Goal: Transaction & Acquisition: Purchase product/service

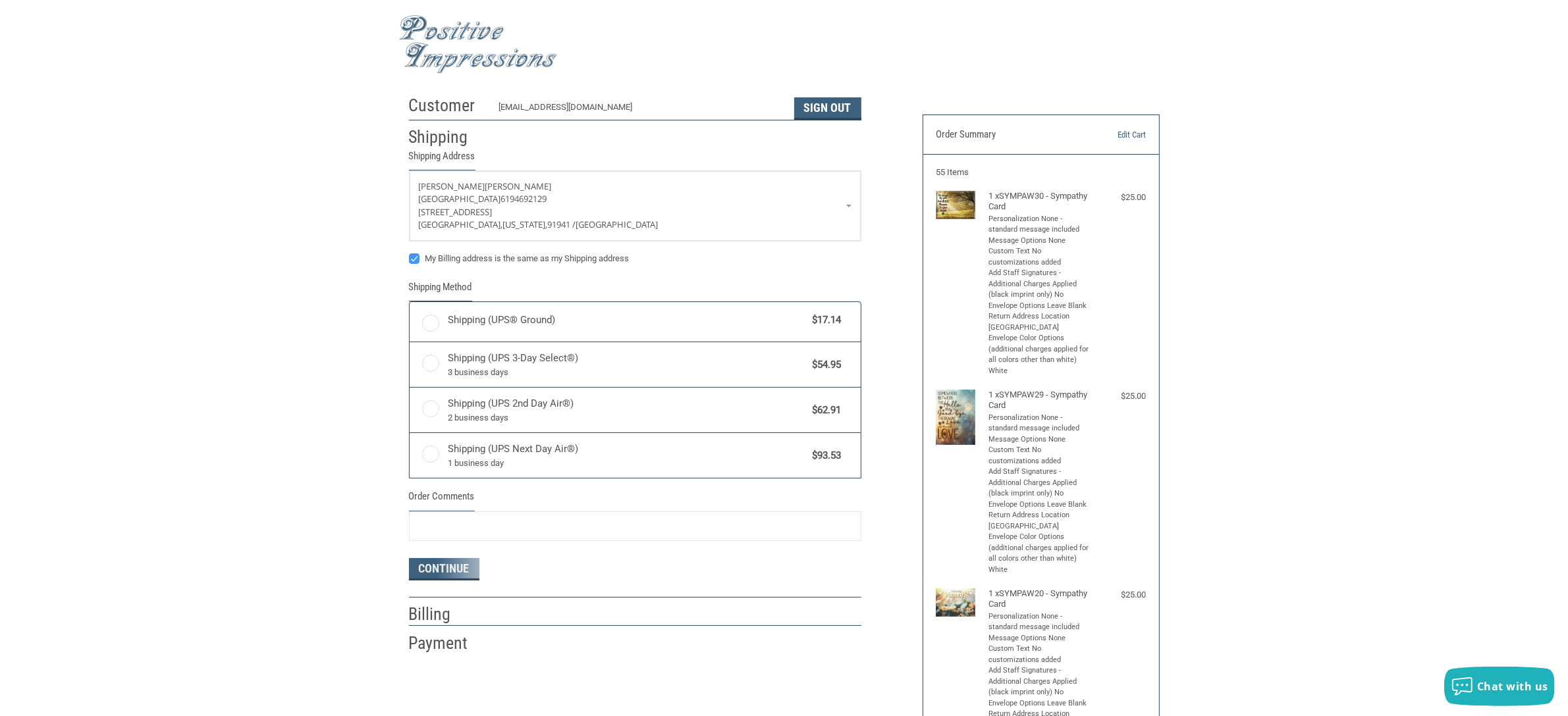
radio input "true"
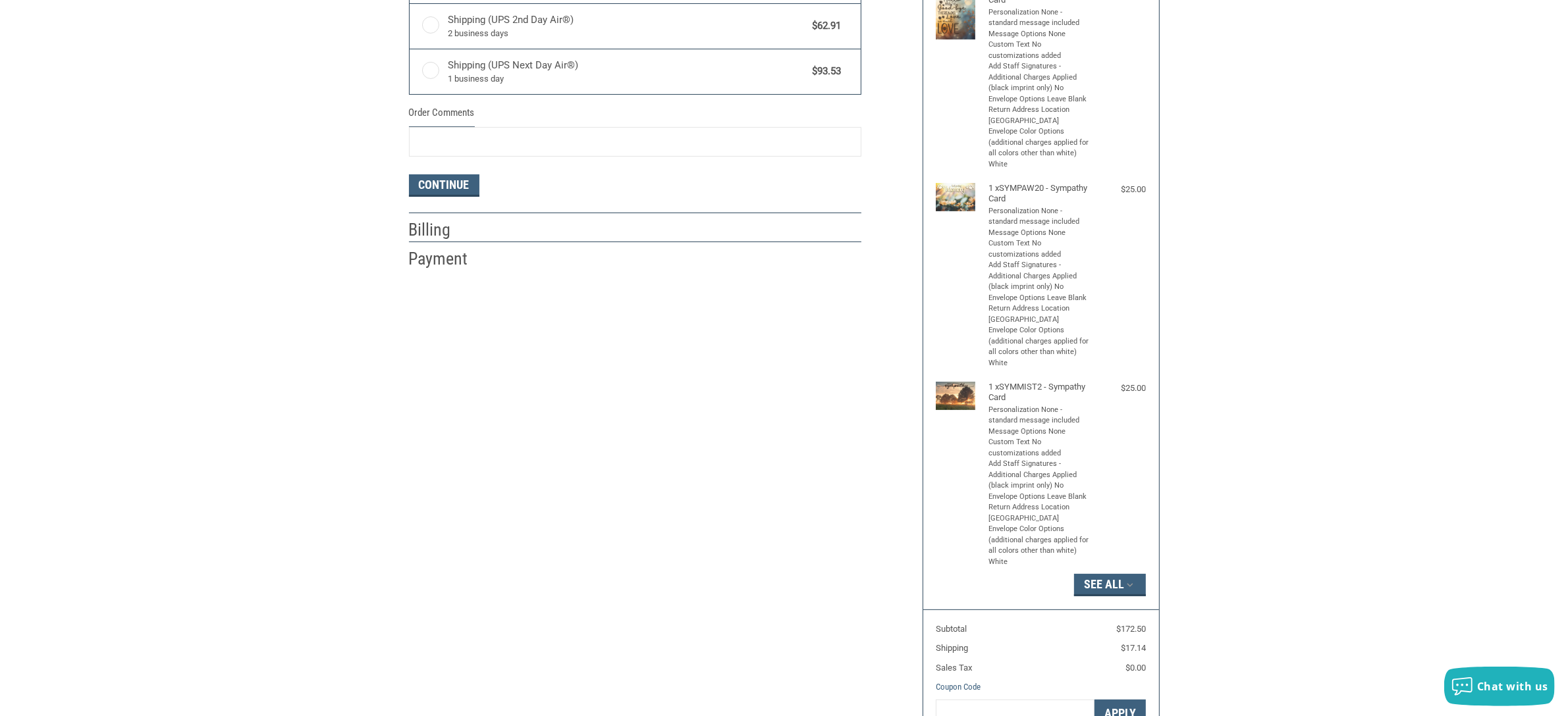
scroll to position [494, 0]
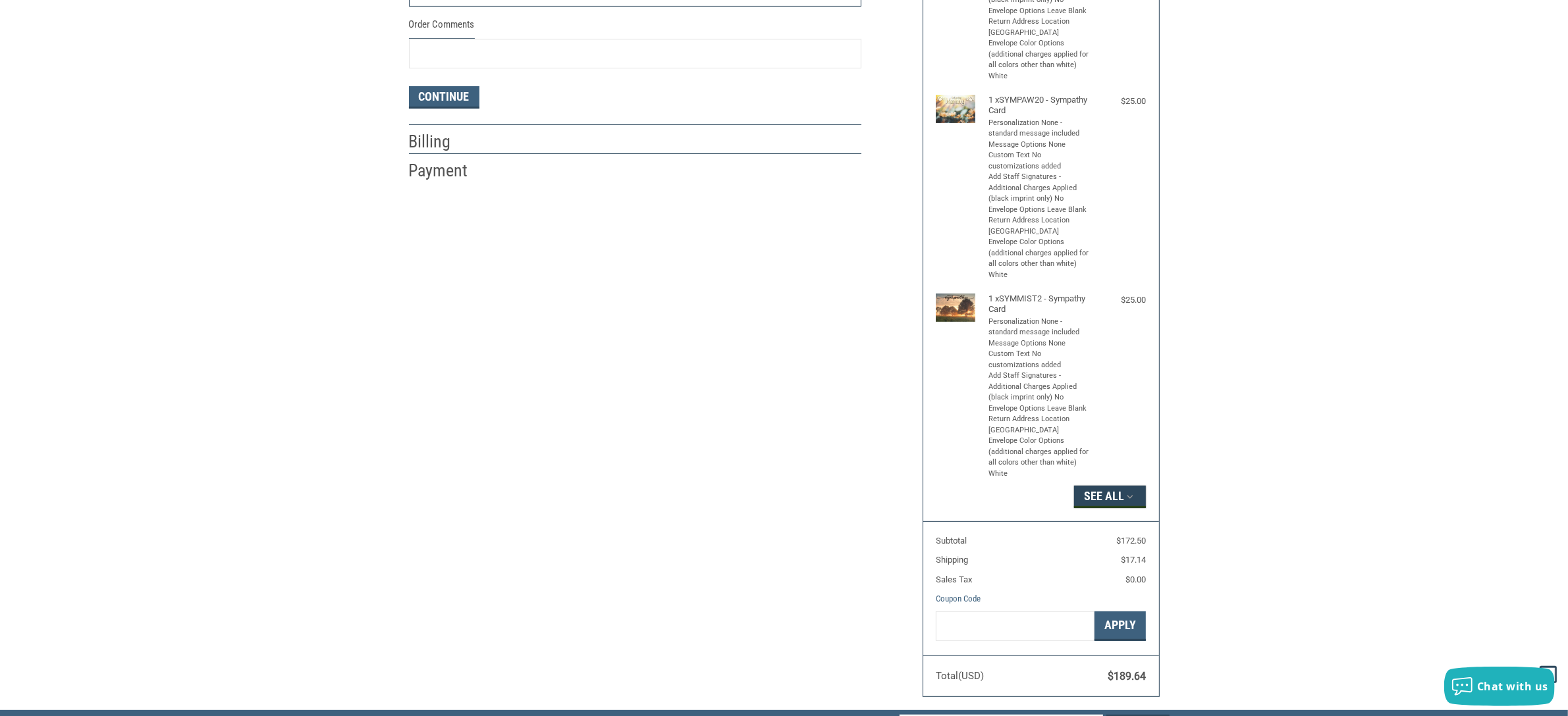
click at [1126, 504] on button "See All" at bounding box center [1110, 496] width 72 height 22
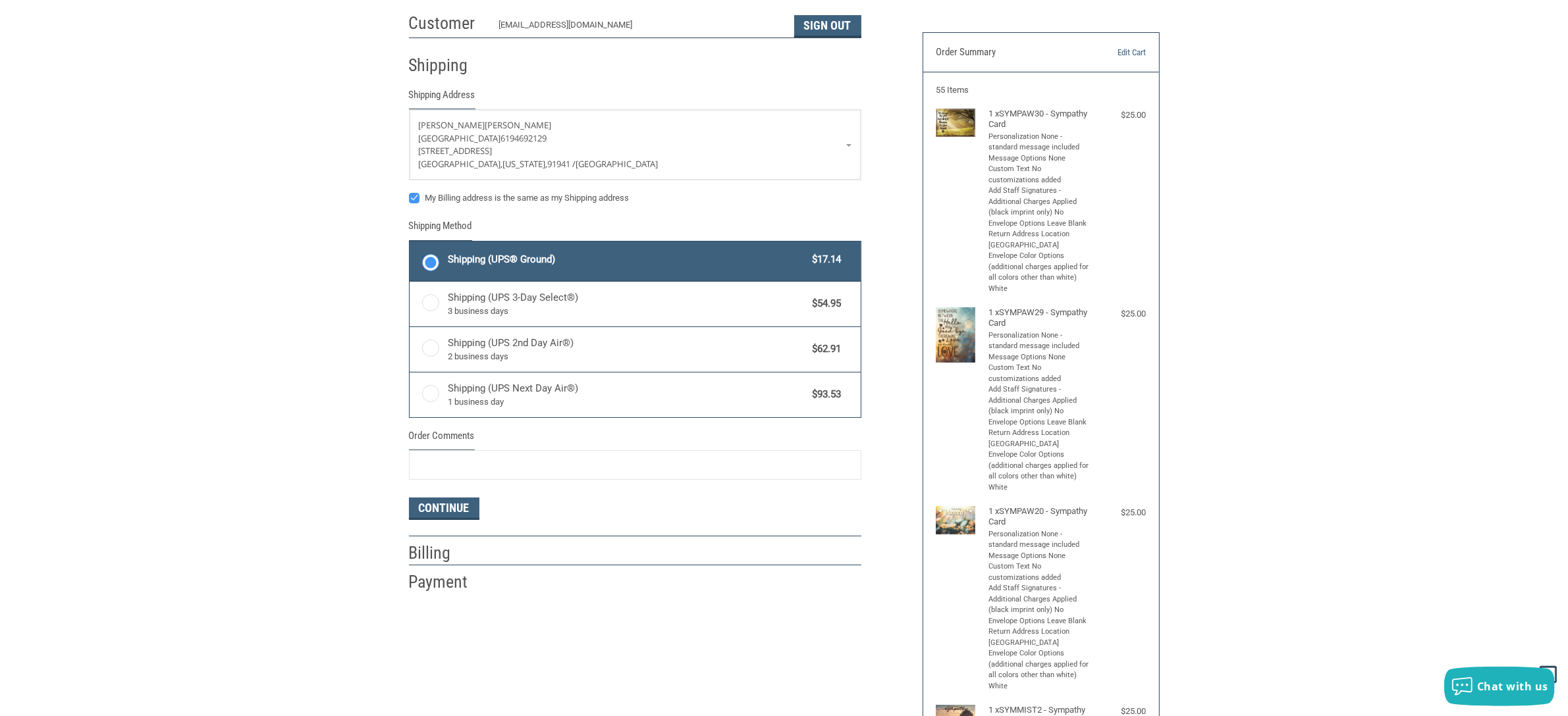
scroll to position [0, 0]
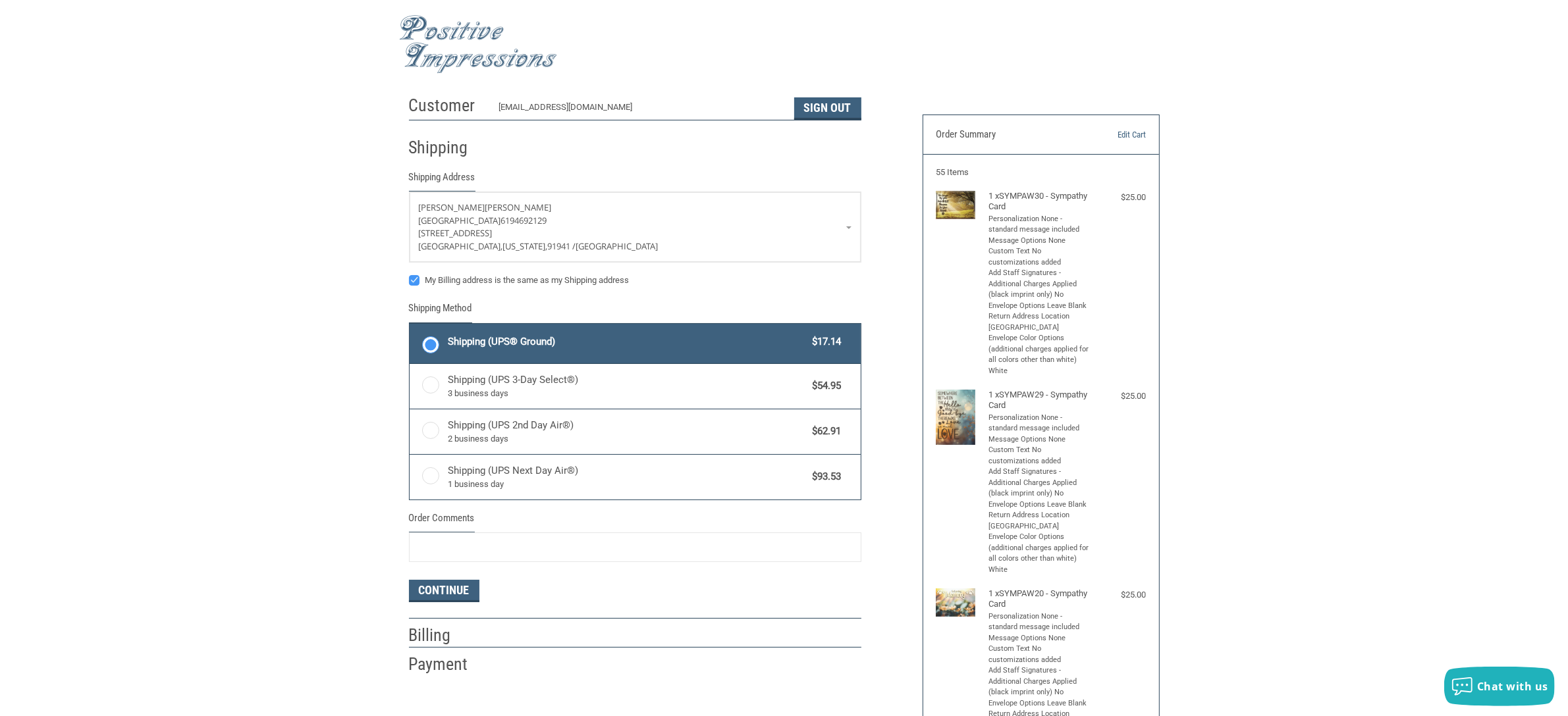
click at [469, 56] on img at bounding box center [478, 45] width 158 height 59
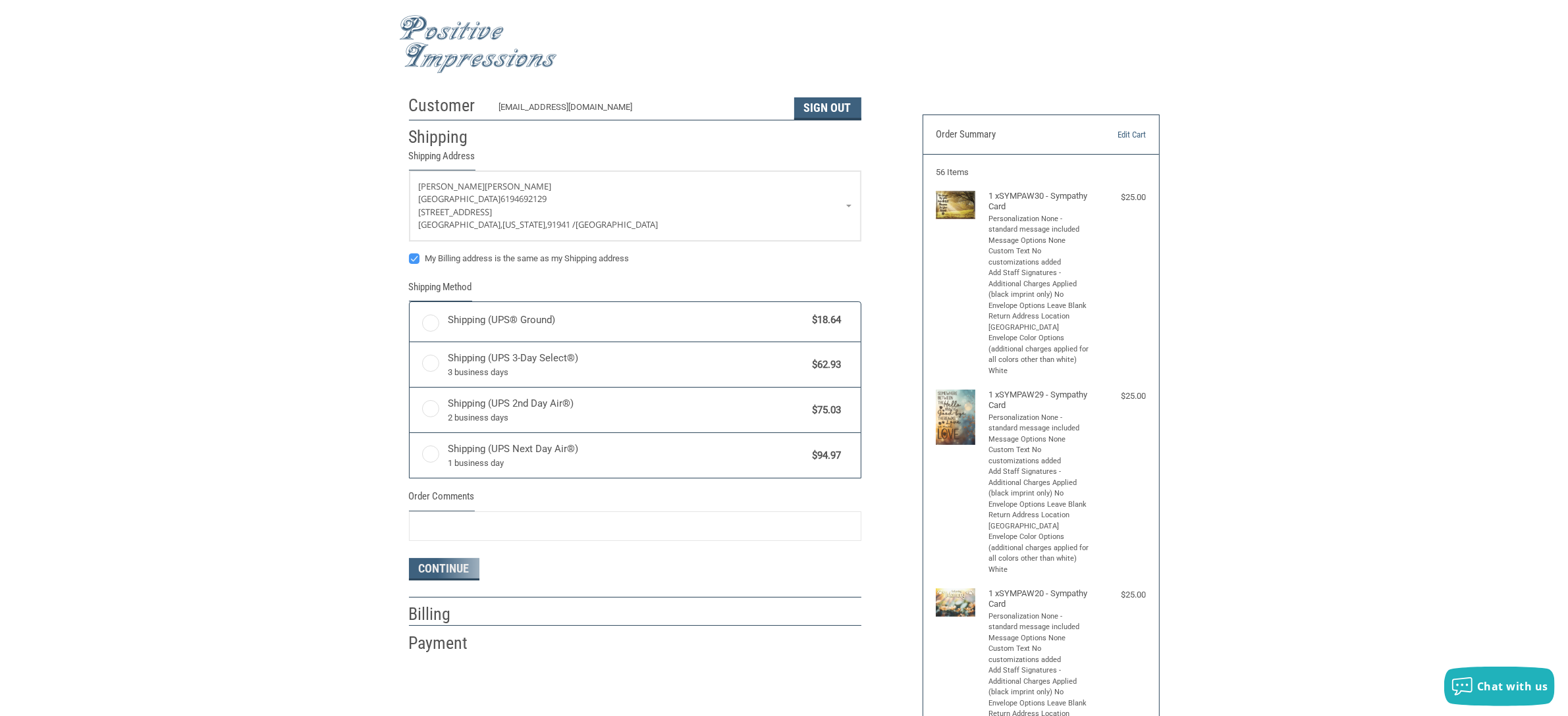
radio input "true"
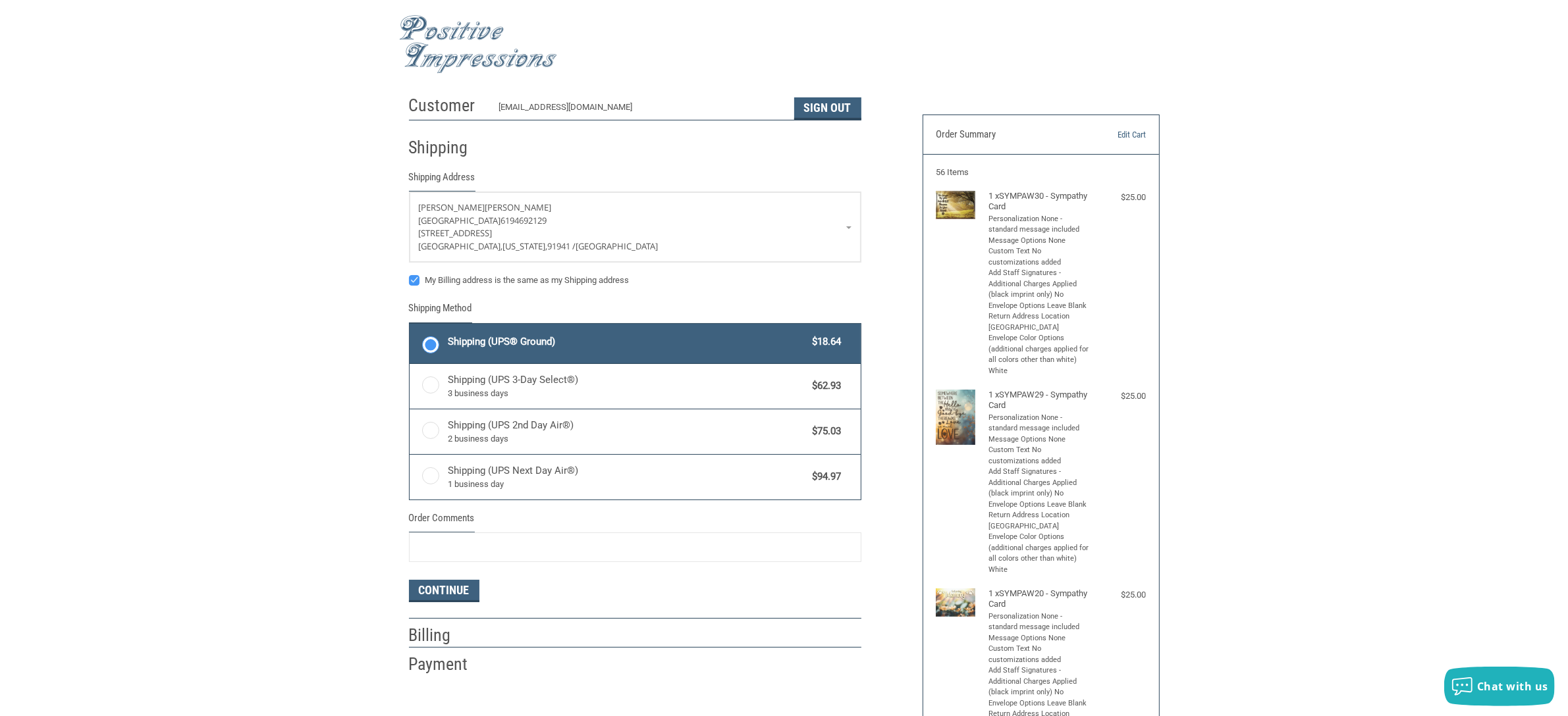
click at [475, 46] on img at bounding box center [478, 45] width 158 height 59
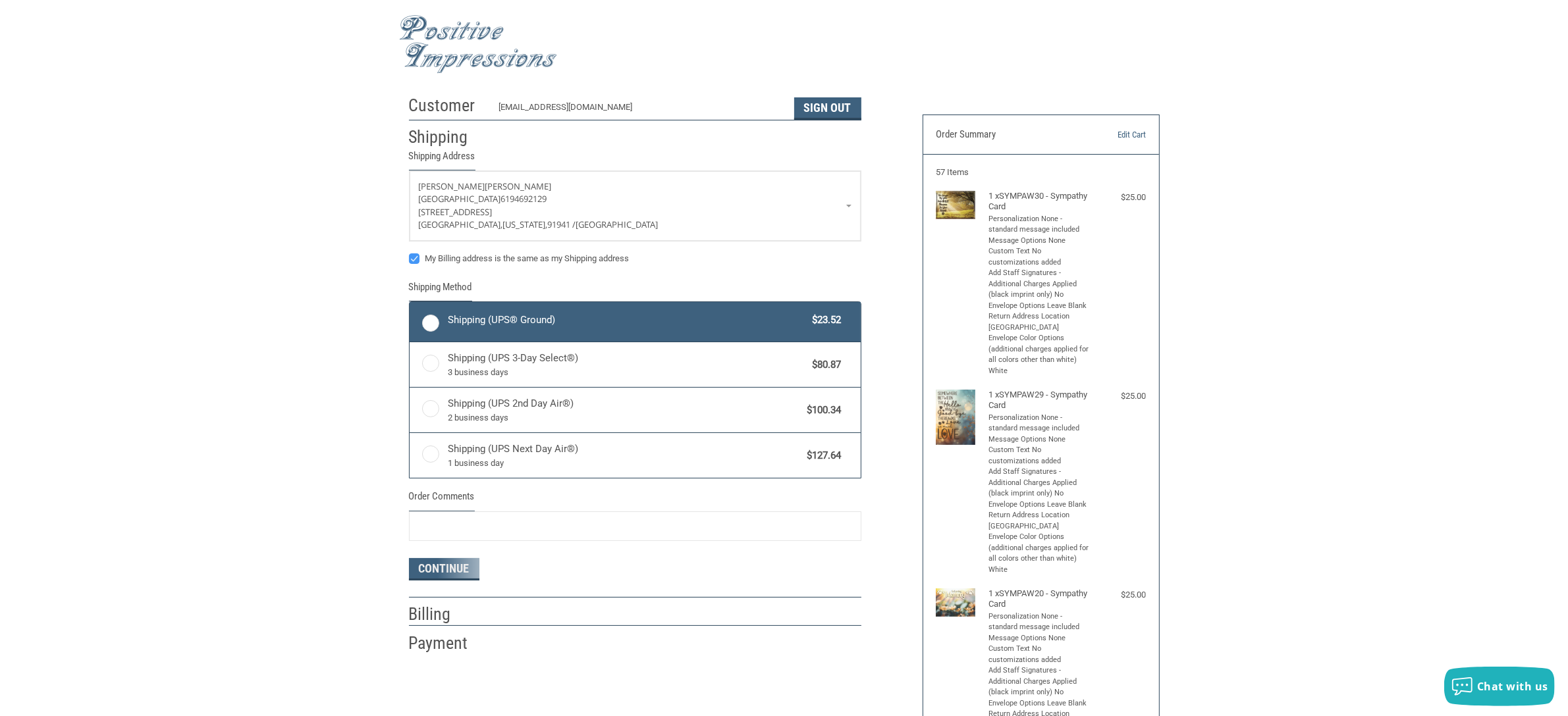
radio input "true"
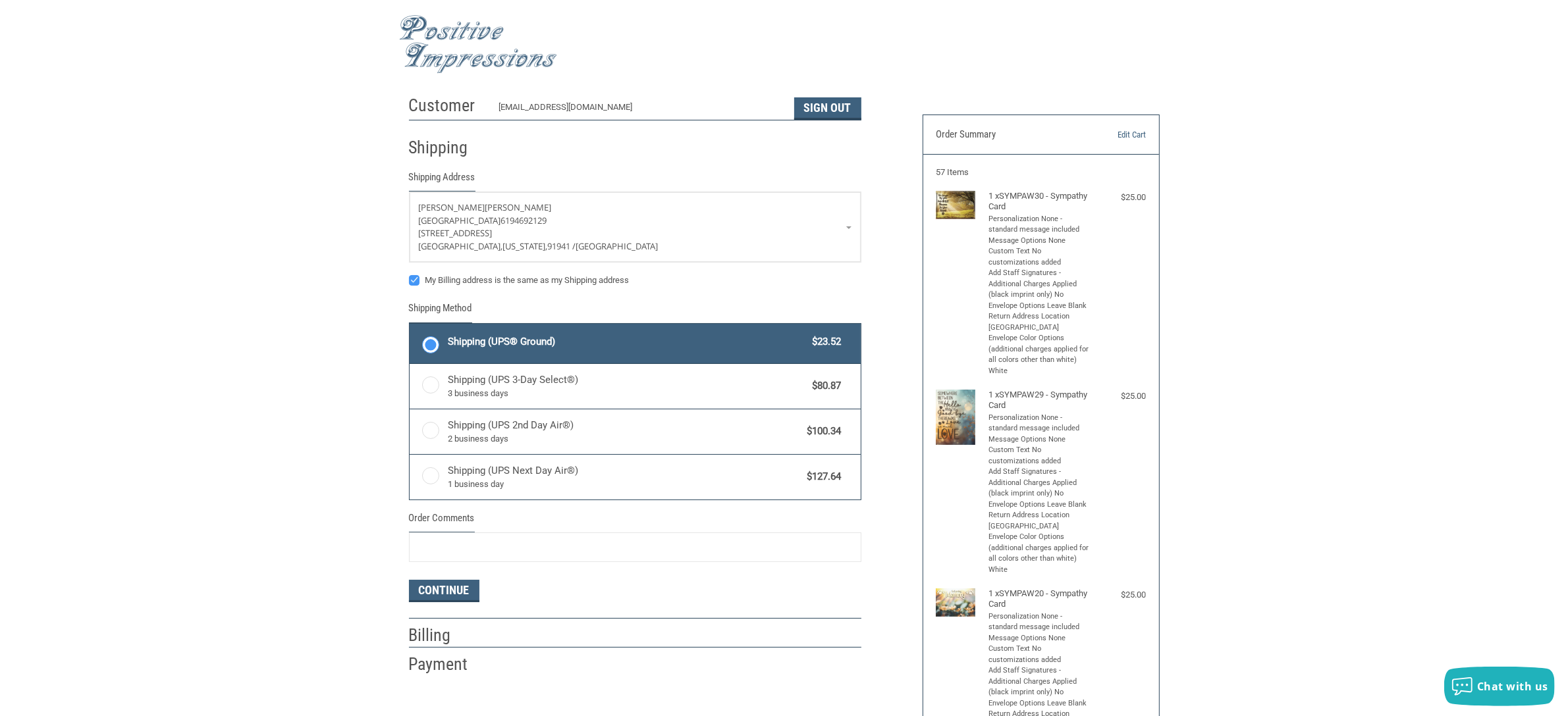
click at [482, 30] on img at bounding box center [478, 45] width 158 height 59
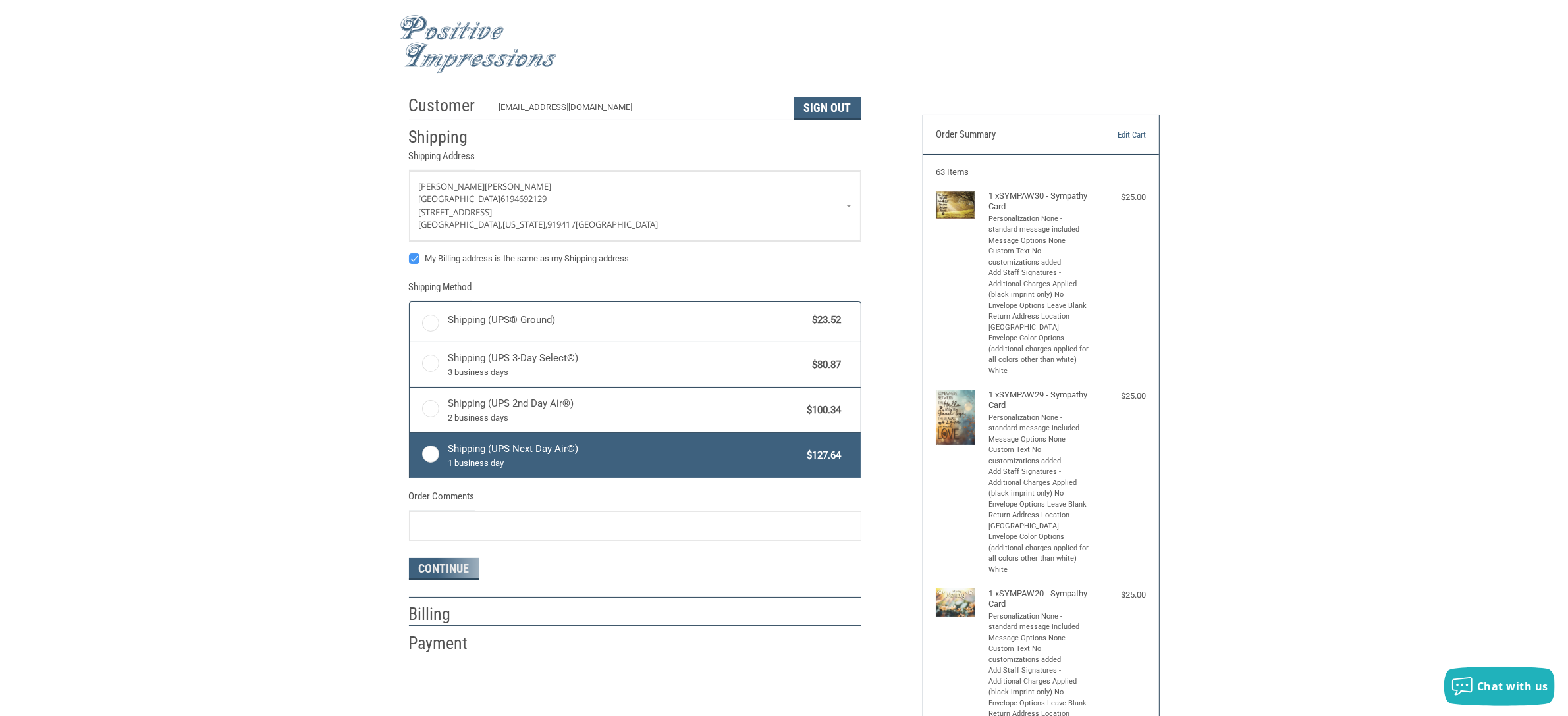
radio input "true"
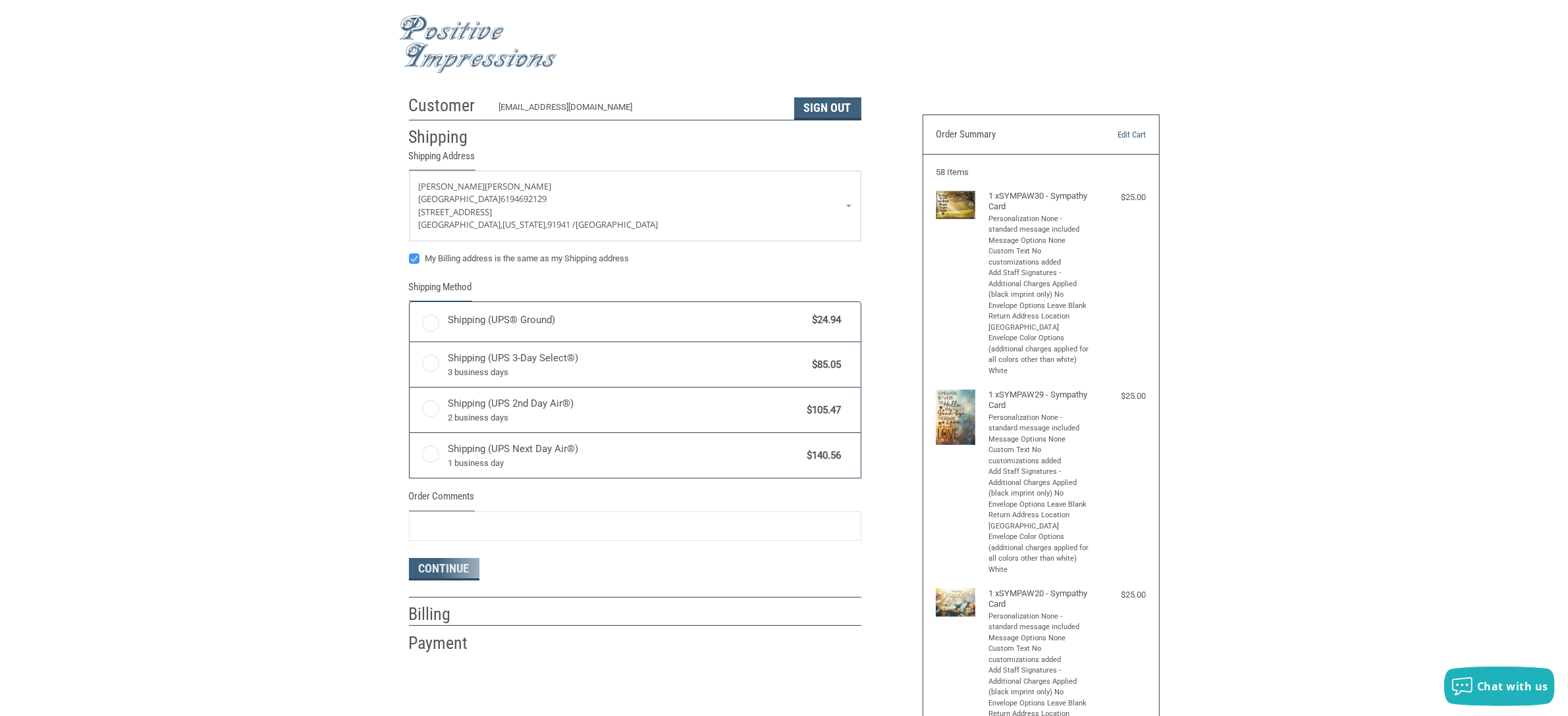
radio input "true"
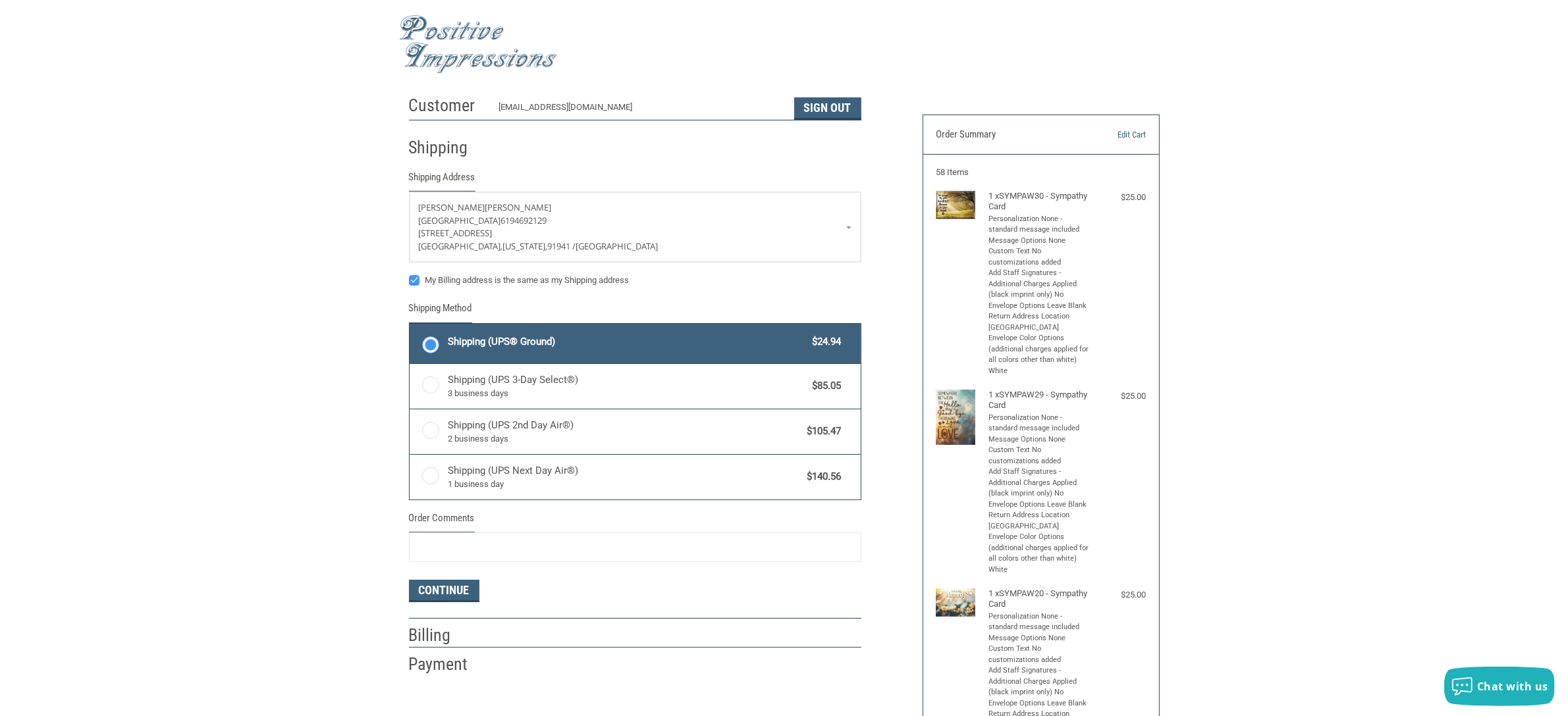
click at [482, 53] on img at bounding box center [478, 45] width 158 height 59
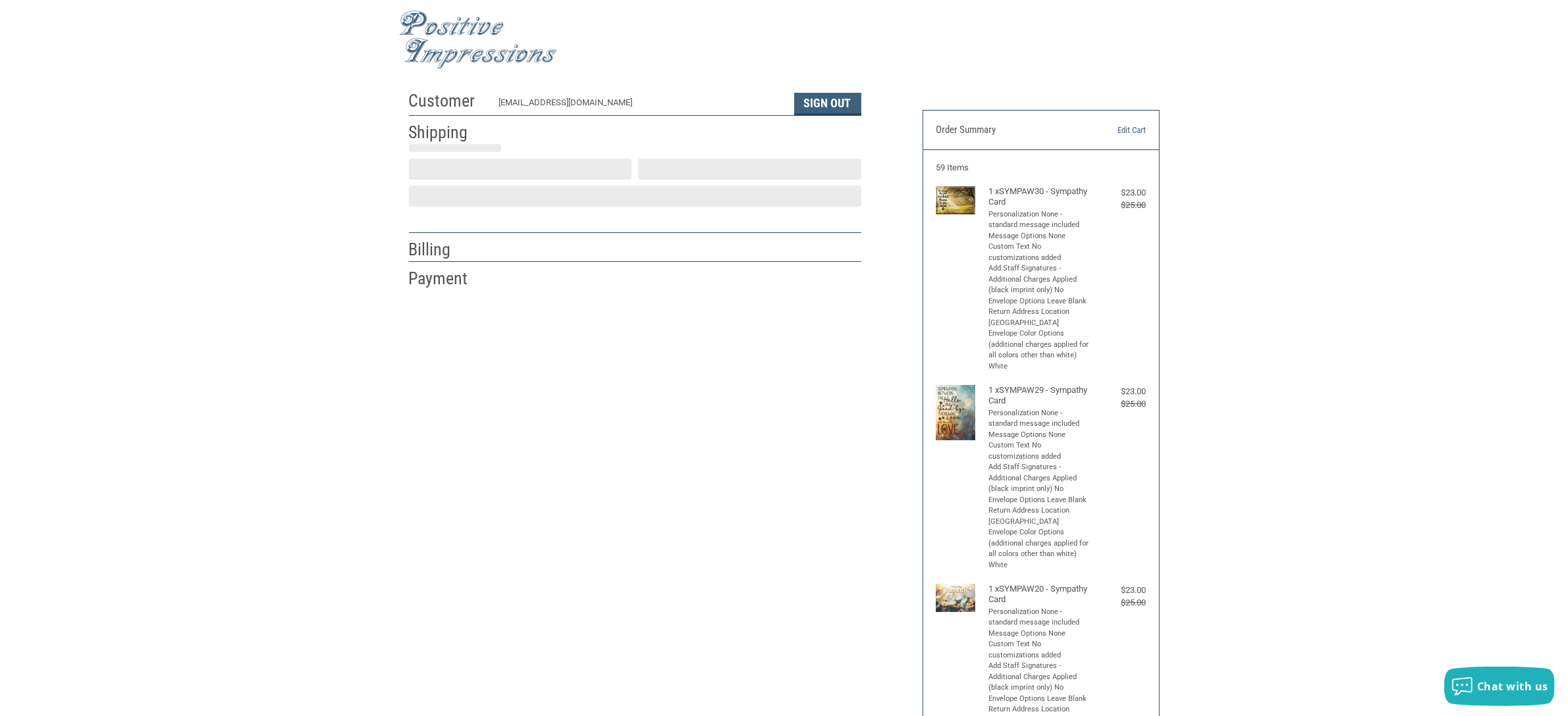
scroll to position [494, 0]
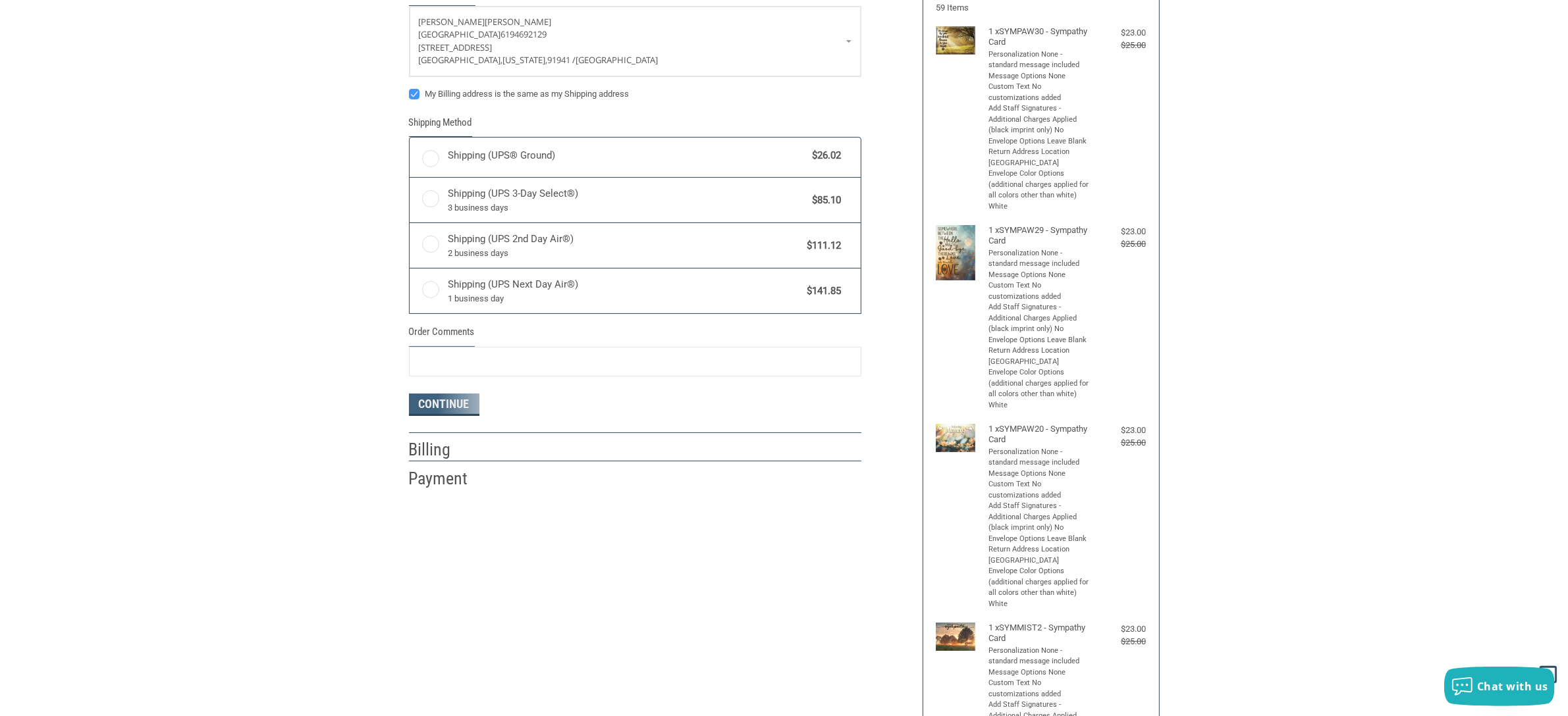
radio input "true"
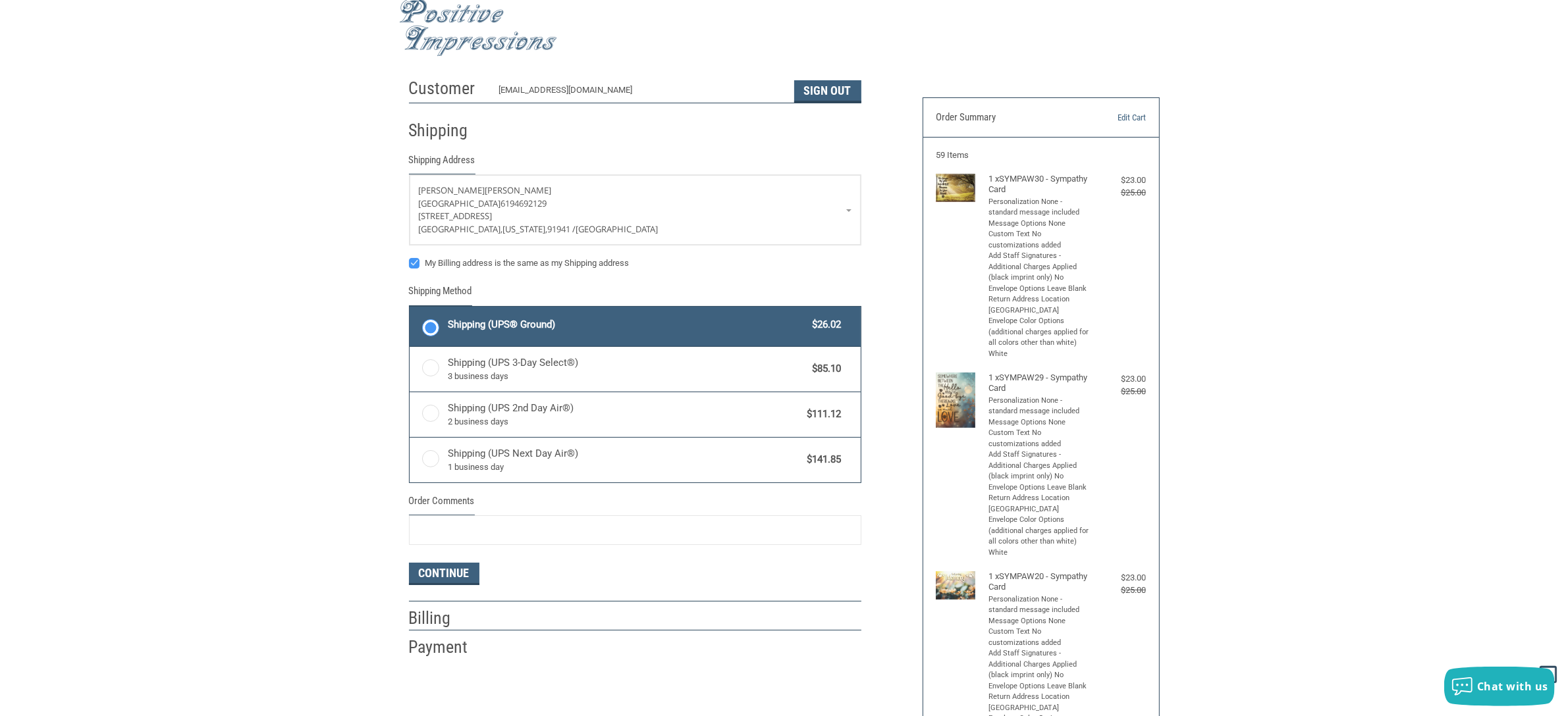
scroll to position [0, 0]
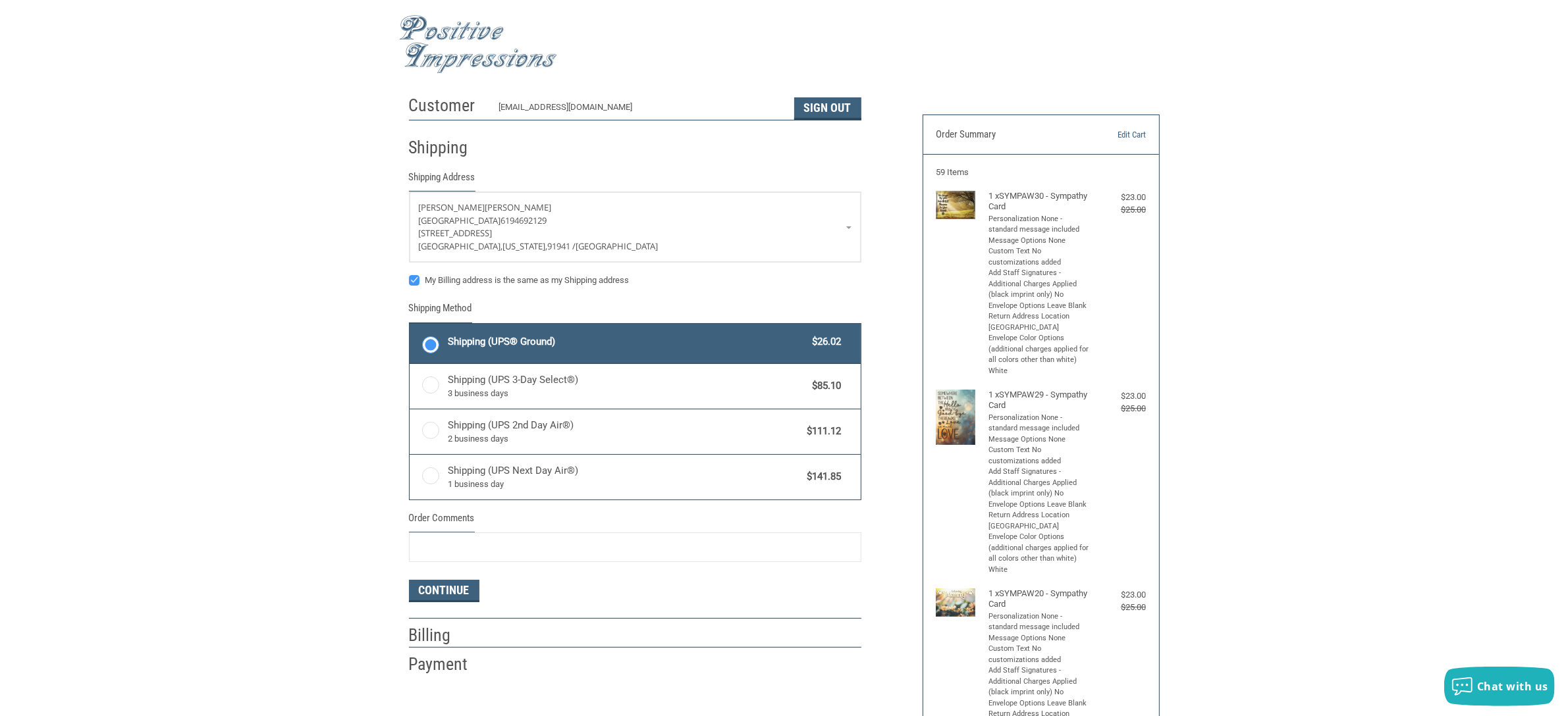
click at [495, 43] on img at bounding box center [478, 45] width 158 height 59
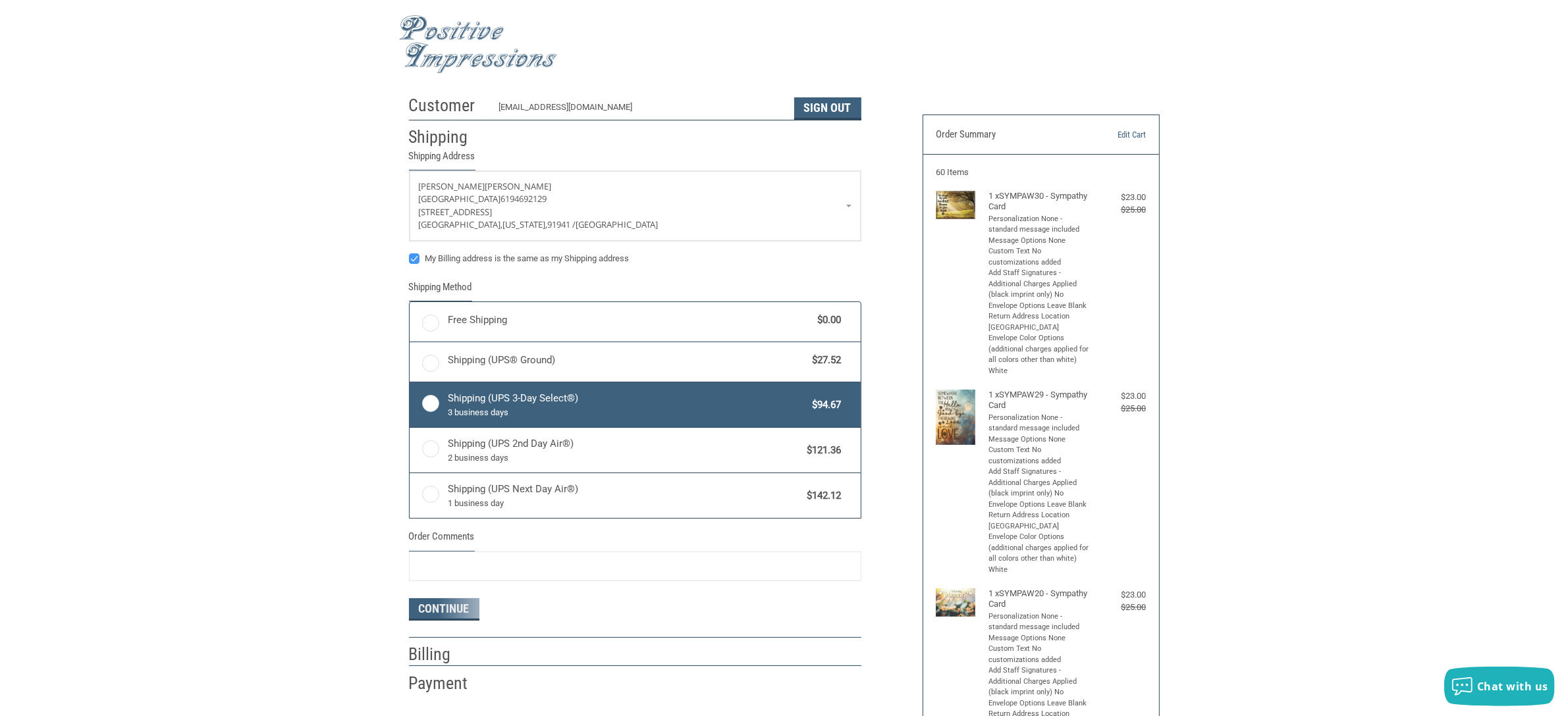
radio input "true"
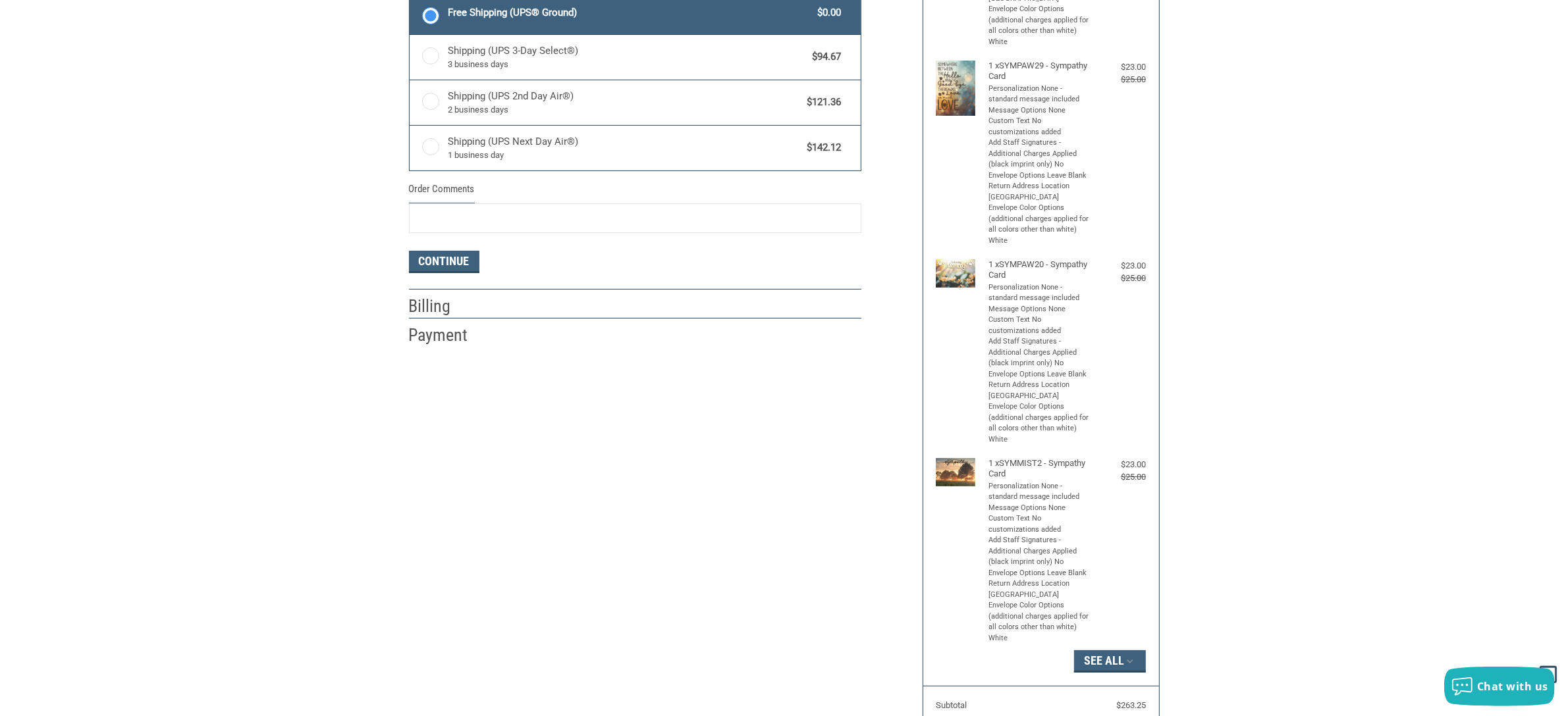
scroll to position [143, 0]
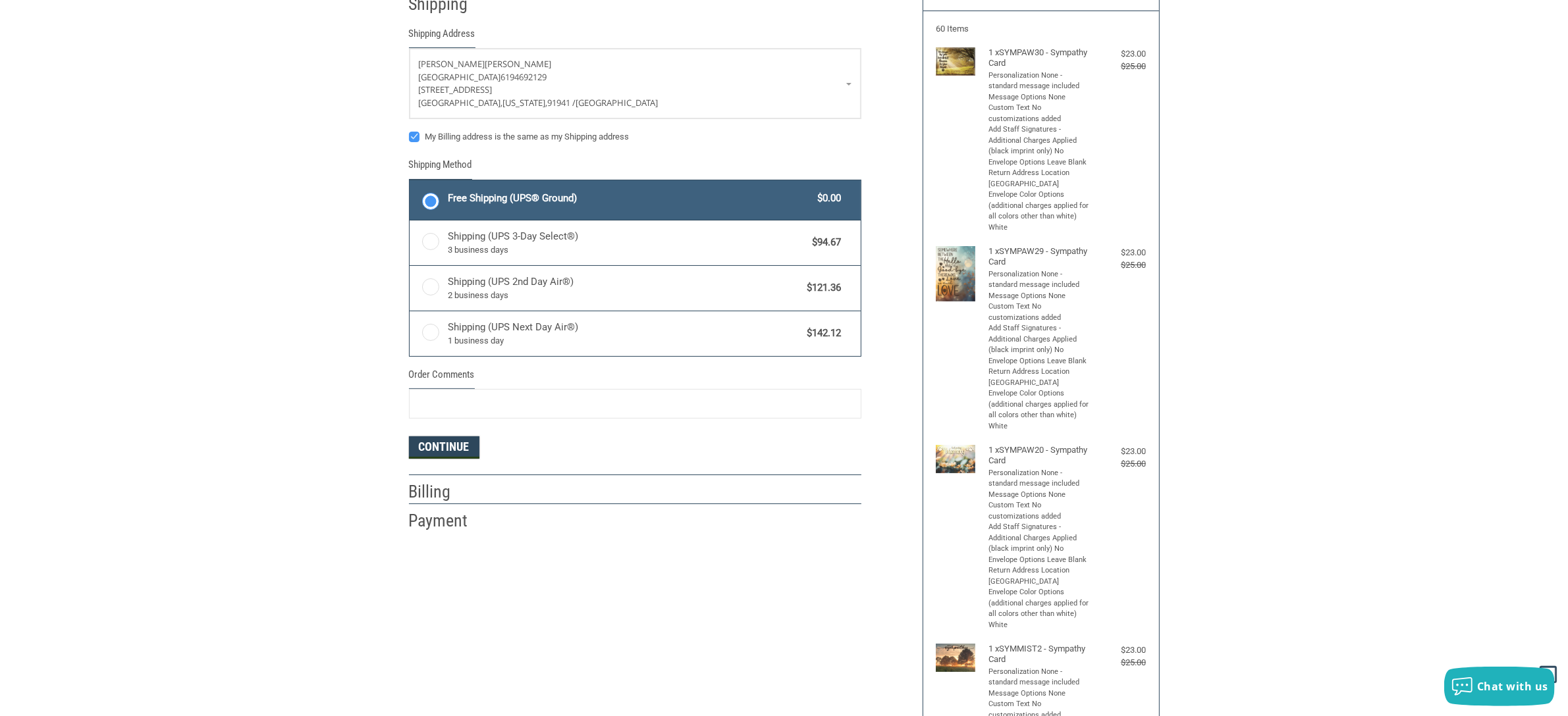
click at [425, 447] on button "Continue" at bounding box center [444, 447] width 70 height 22
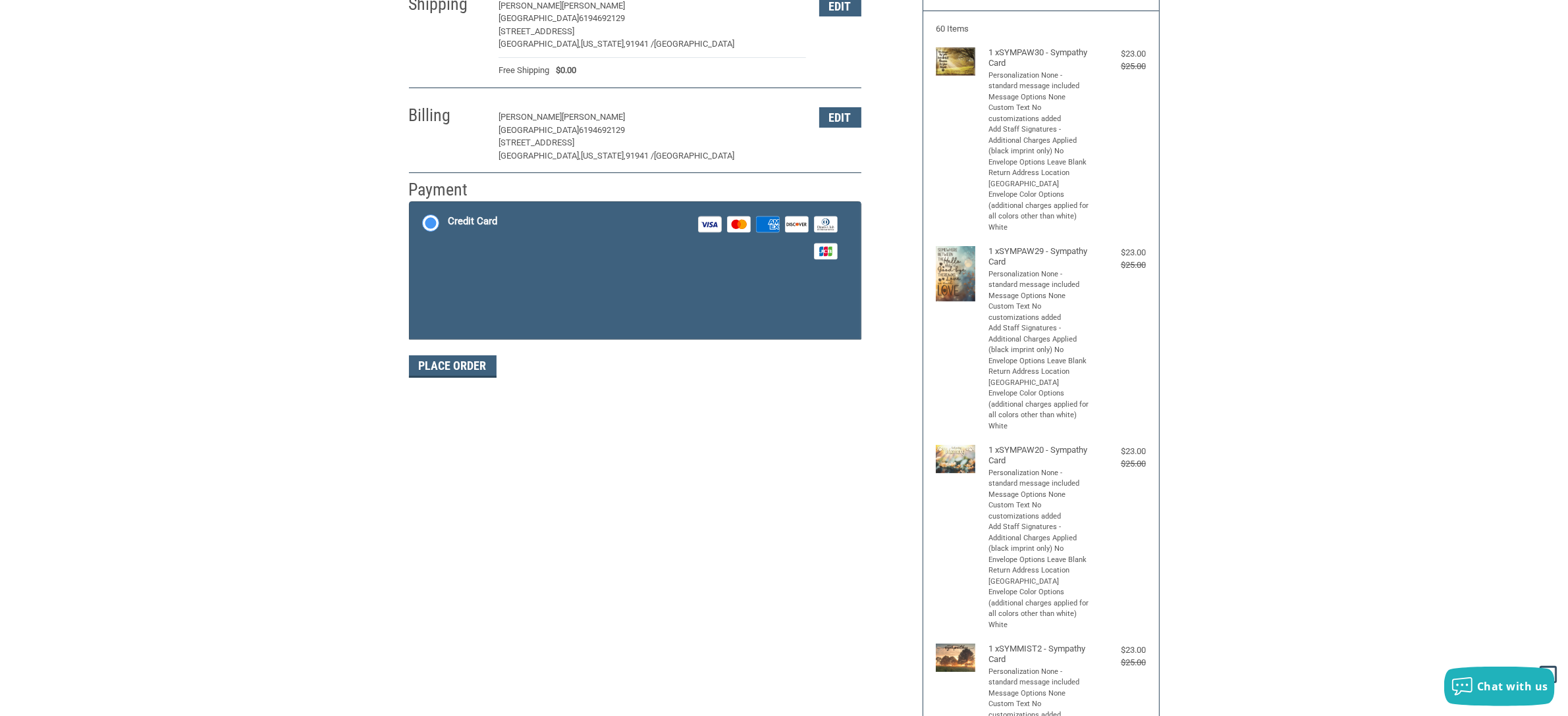
scroll to position [163, 0]
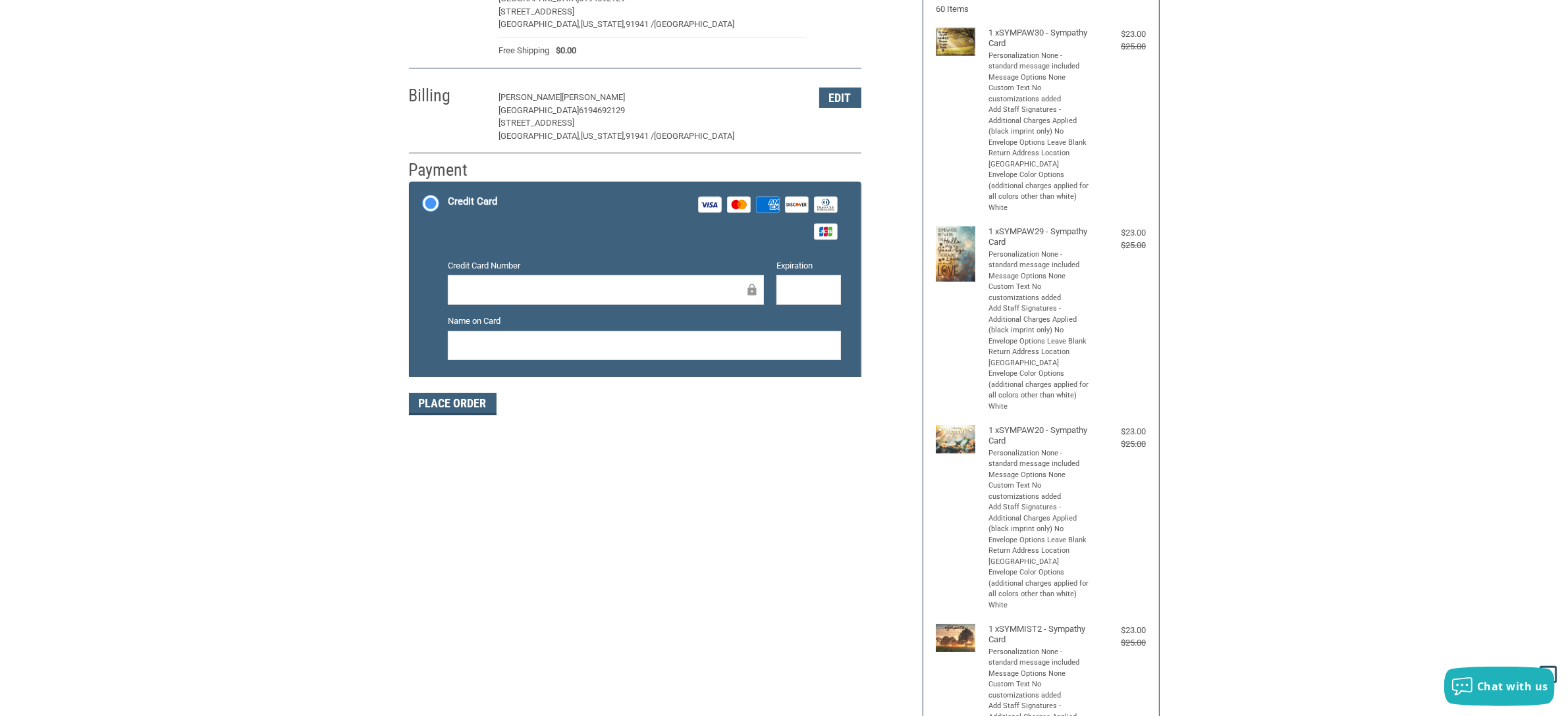
click at [589, 276] on div at bounding box center [606, 290] width 316 height 29
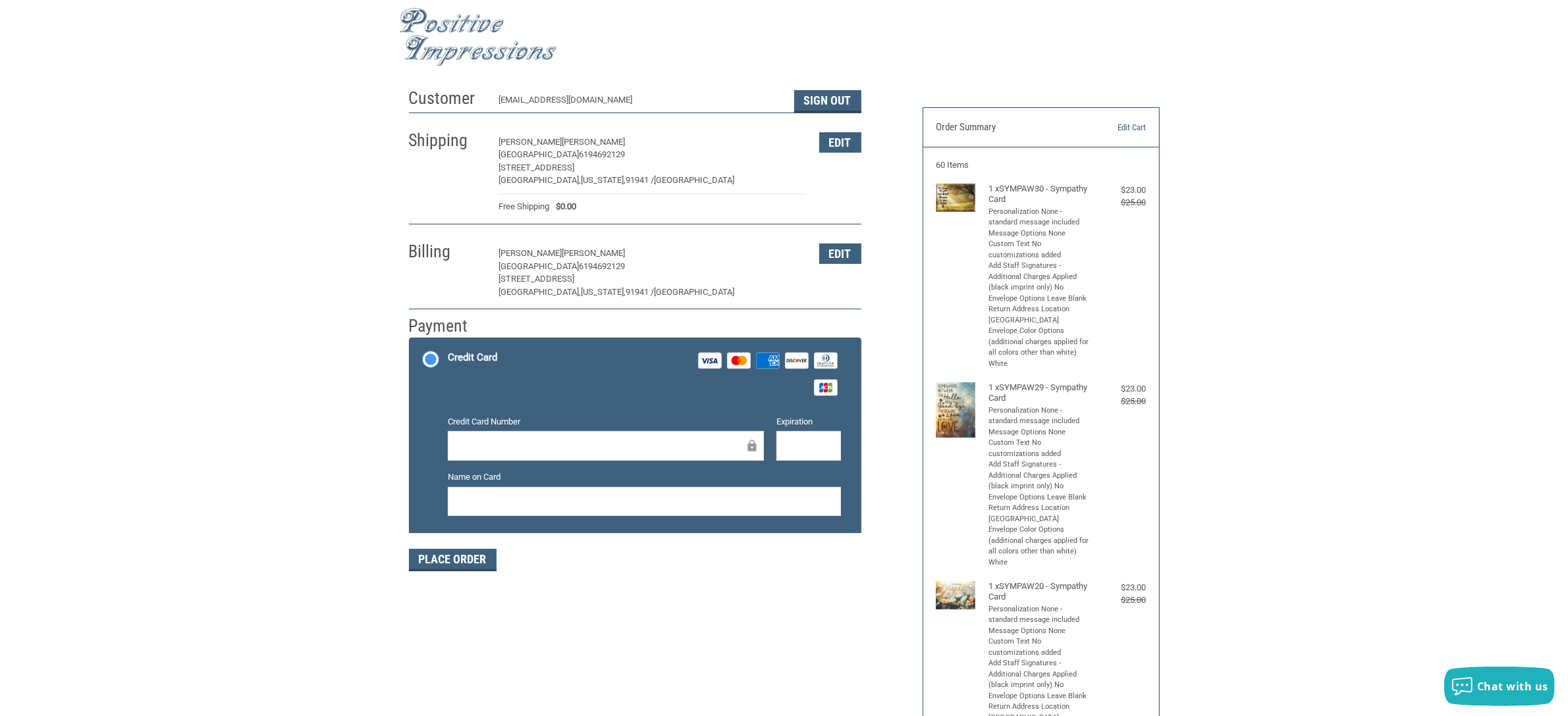
scroll to position [0, 0]
